Goal: Navigation & Orientation: Find specific page/section

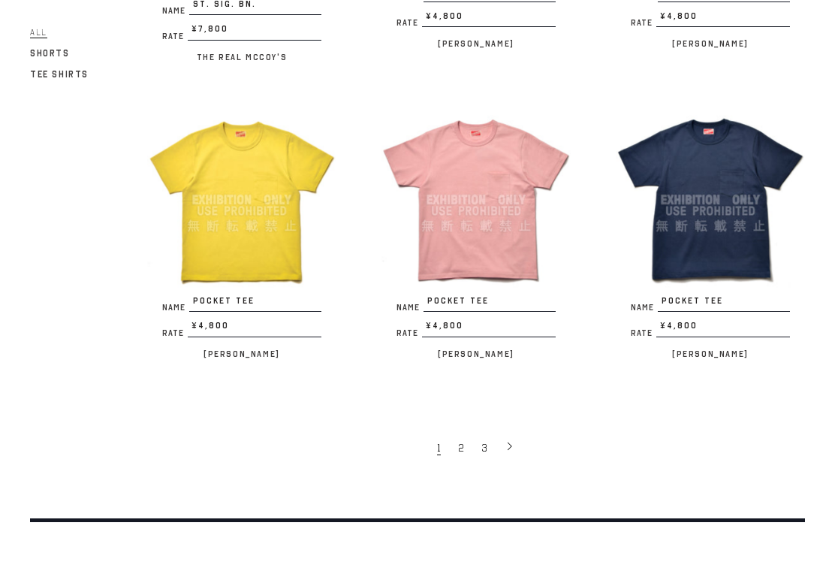
scroll to position [2267, 0]
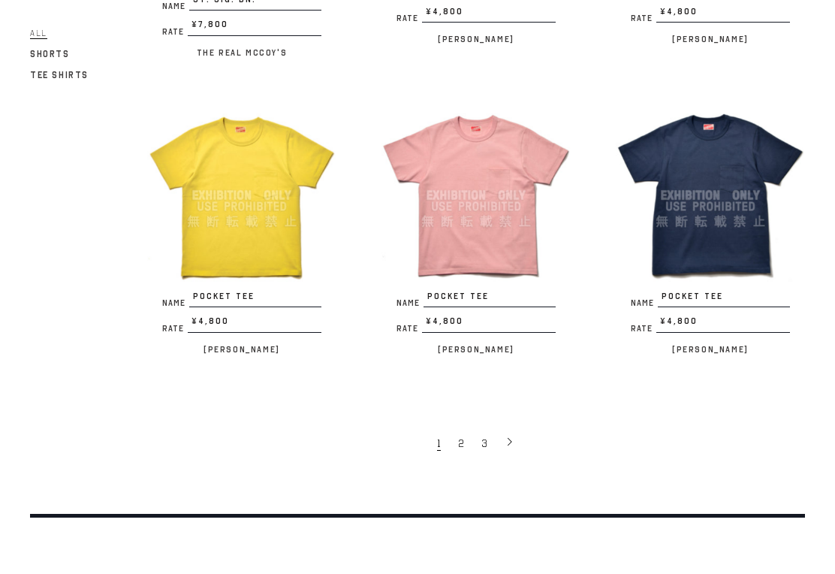
click at [461, 436] on span "2" at bounding box center [461, 443] width 6 height 14
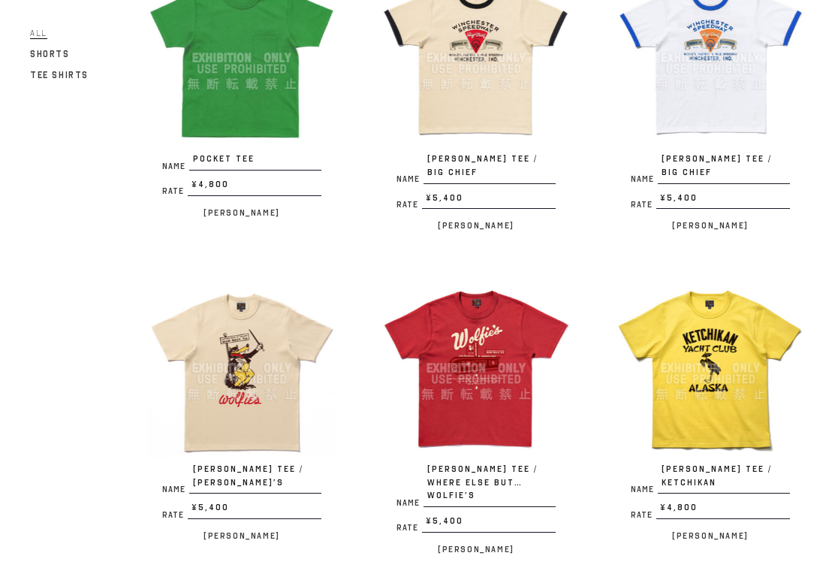
scroll to position [237, 0]
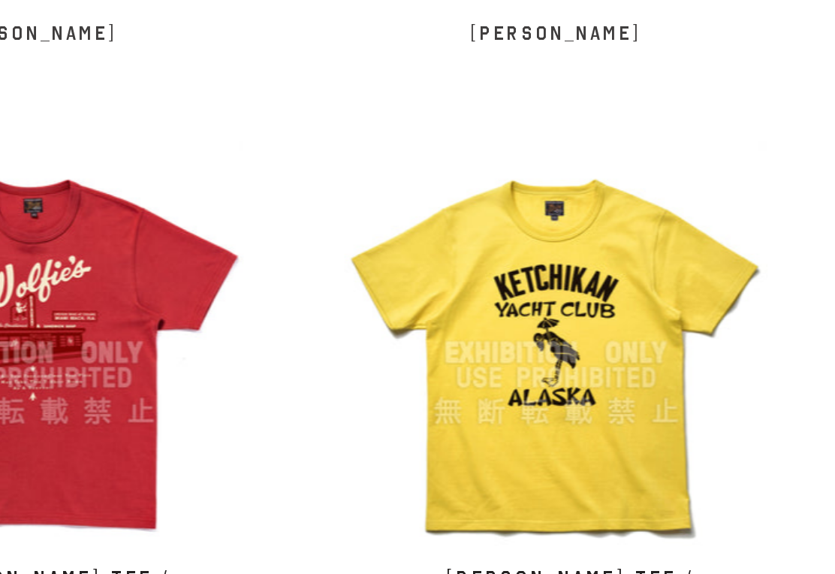
click at [616, 272] on img at bounding box center [710, 366] width 189 height 189
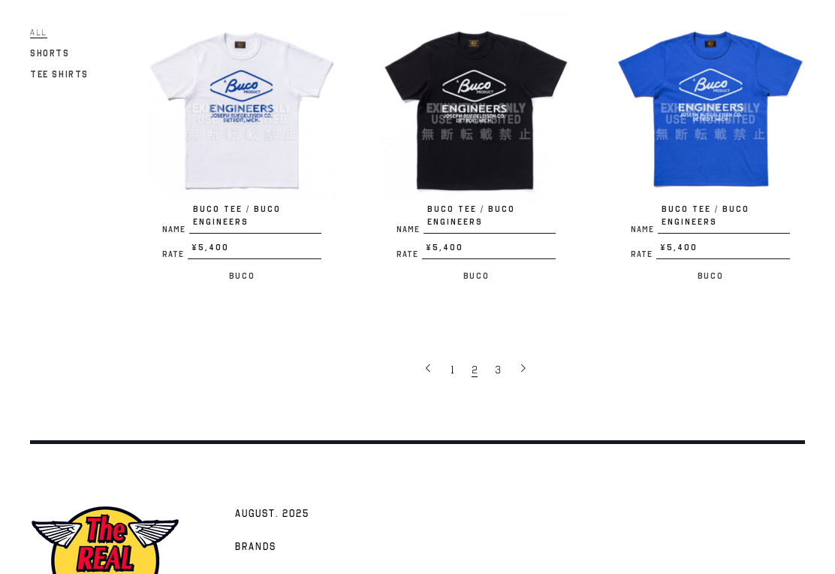
scroll to position [2352, 0]
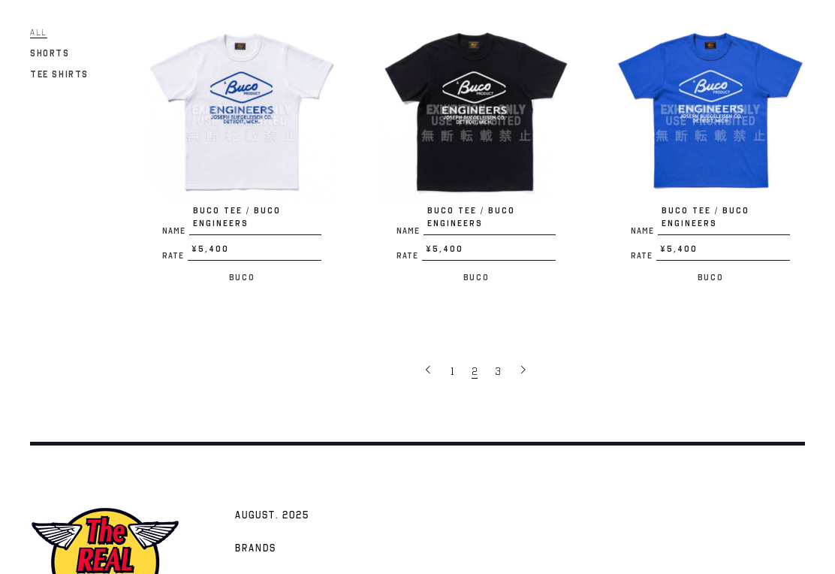
click at [491, 356] on link "3" at bounding box center [498, 371] width 23 height 30
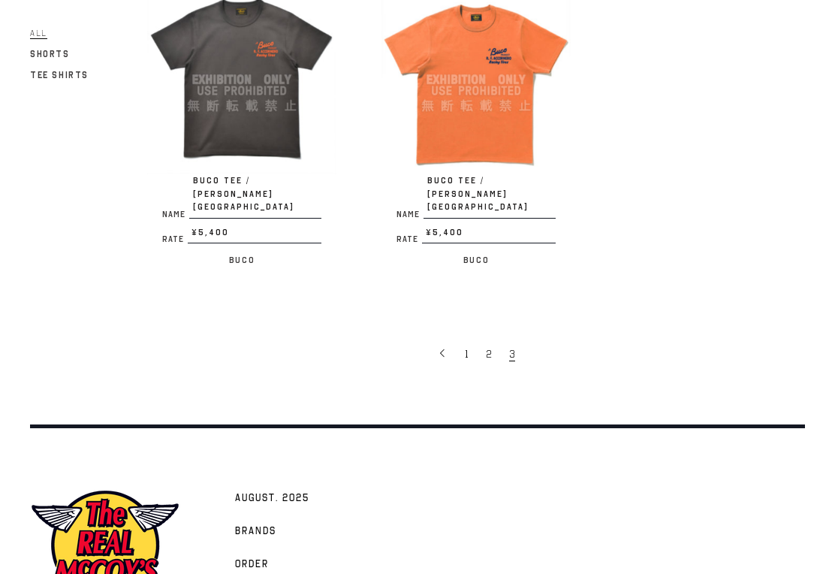
scroll to position [830, 0]
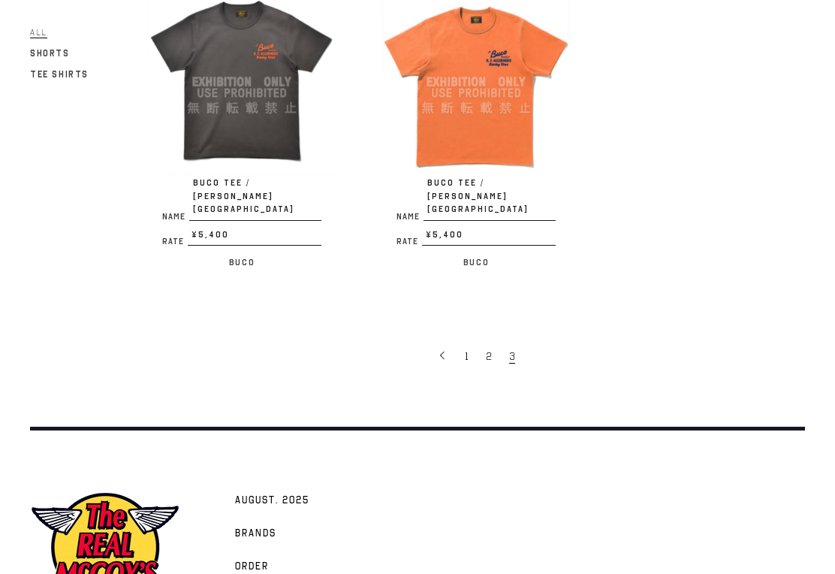
click at [468, 350] on span "1" at bounding box center [467, 357] width 4 height 14
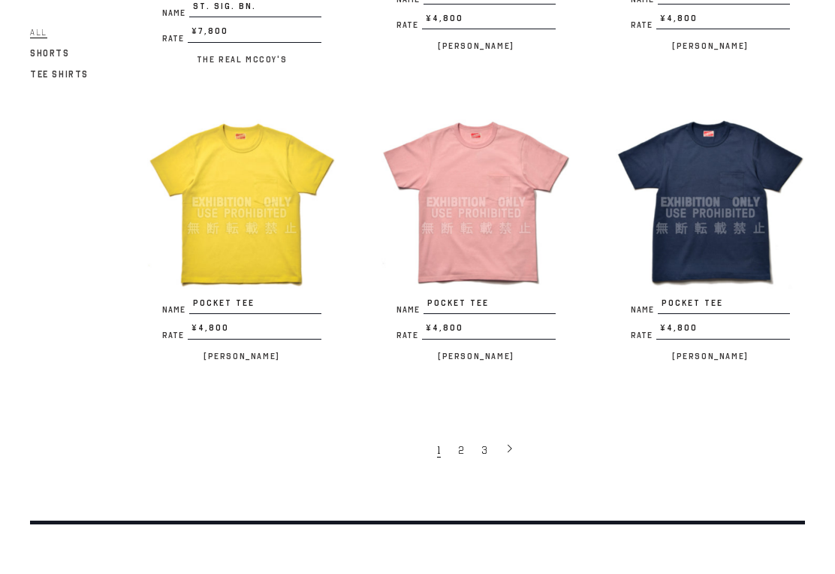
scroll to position [2258, 0]
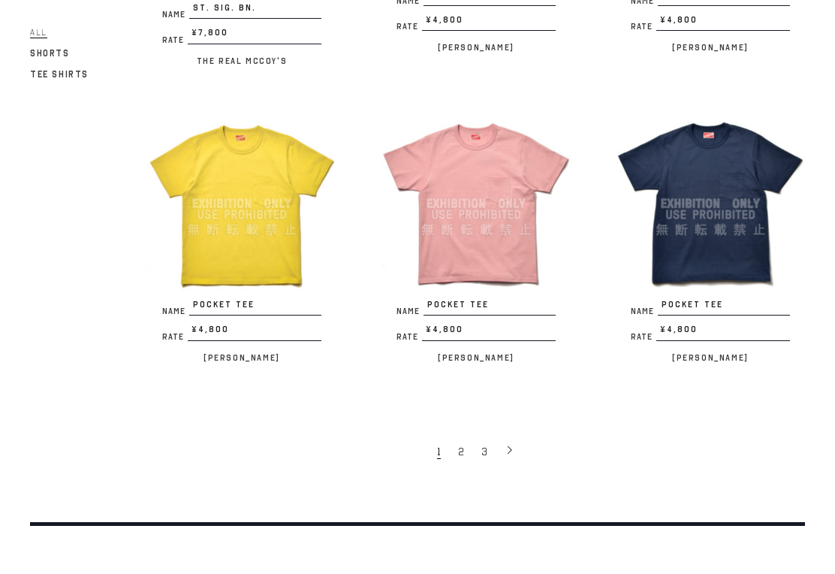
click at [467, 436] on link "2" at bounding box center [461, 451] width 23 height 30
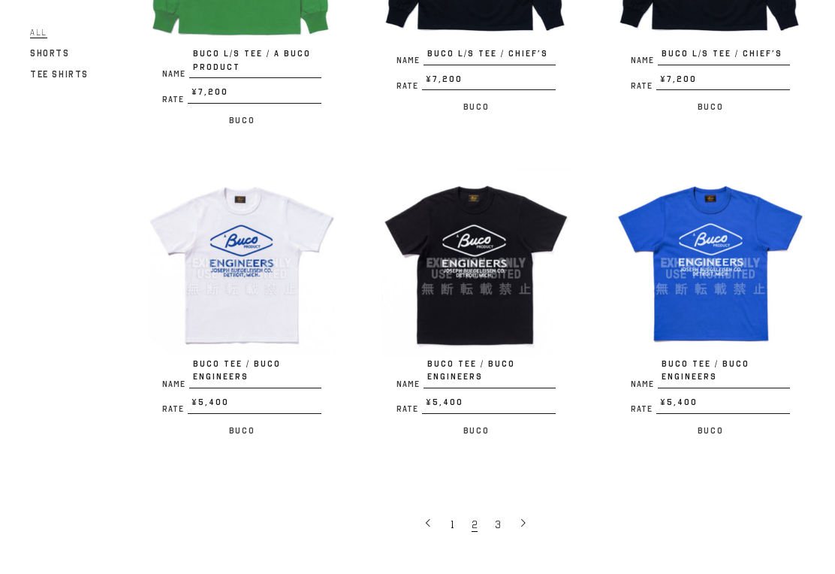
scroll to position [2200, 0]
